Goal: Find specific page/section: Locate a particular part of the current website

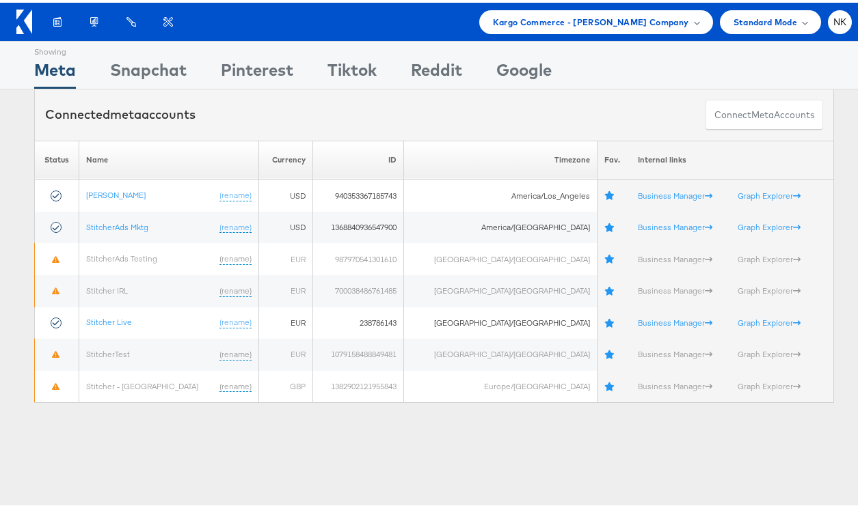
click at [28, 29] on icon at bounding box center [24, 19] width 16 height 25
click at [508, 22] on span "Kargo Commerce - [PERSON_NAME] Company" at bounding box center [591, 19] width 196 height 14
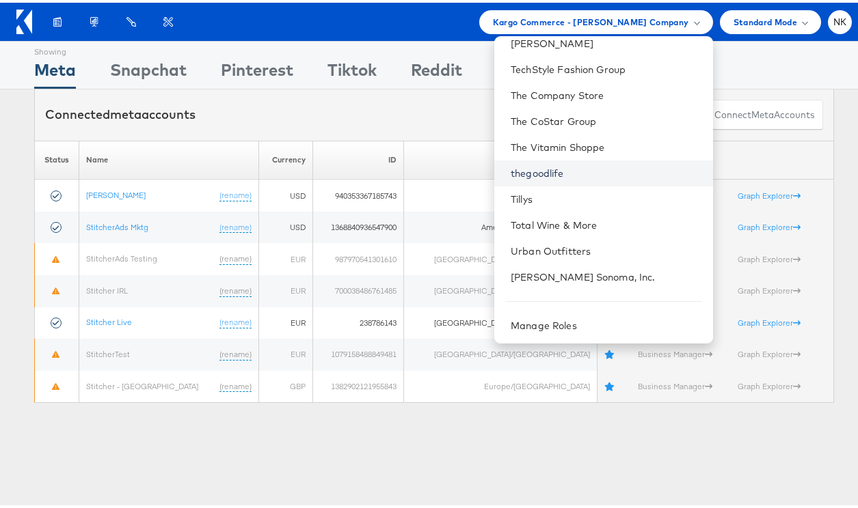
scroll to position [1205, 0]
click at [286, 27] on div "Products Product Catalogs Enhance Your Product Catalog, Map Them to Publishers,…" at bounding box center [445, 20] width 813 height 24
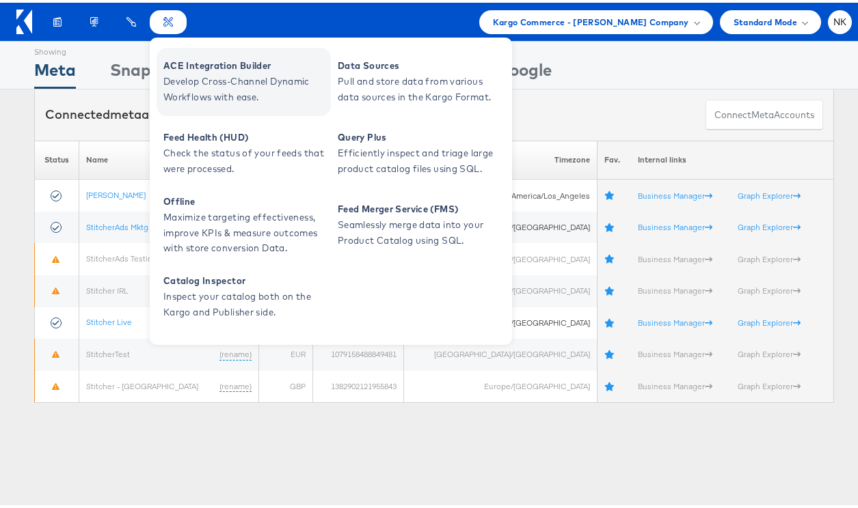
click at [177, 58] on span "ACE Integration Builder" at bounding box center [245, 63] width 164 height 16
